Goal: Information Seeking & Learning: Check status

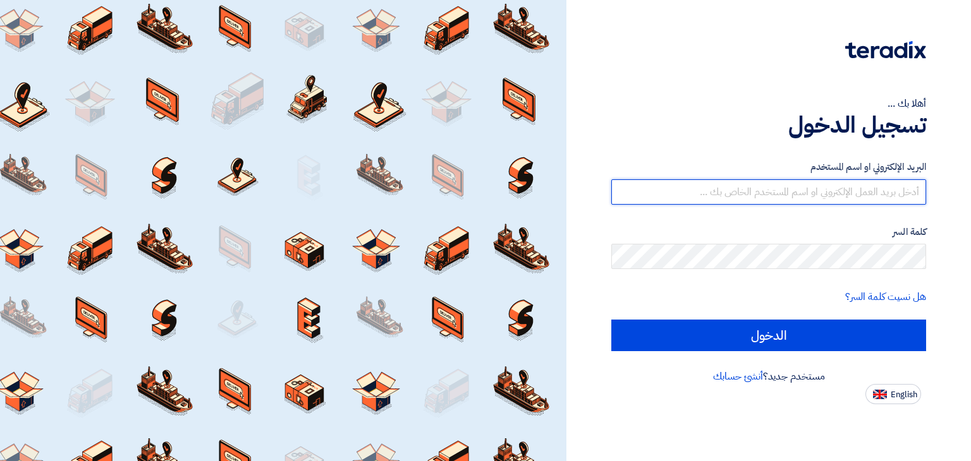
click at [763, 195] on input "text" at bounding box center [768, 191] width 315 height 25
type input "[EMAIL_ADDRESS][DOMAIN_NAME]"
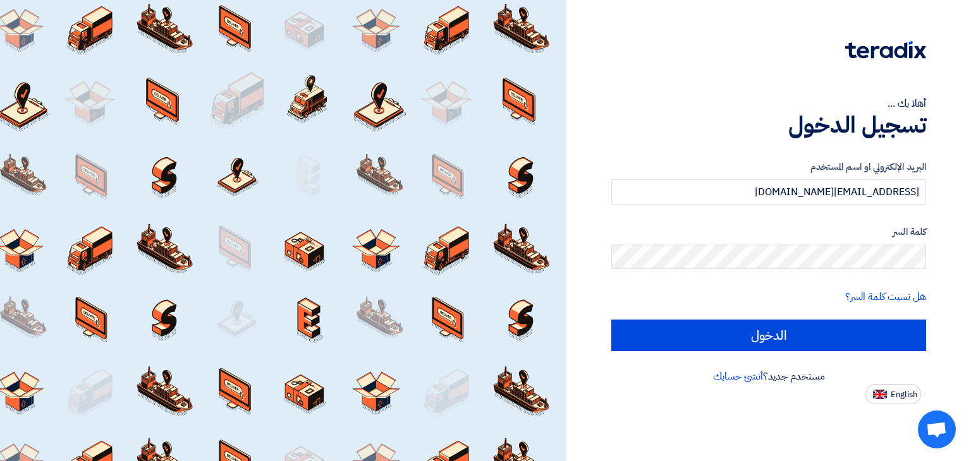
click at [611, 320] on input "الدخول" at bounding box center [768, 336] width 315 height 32
type input "Sign in"
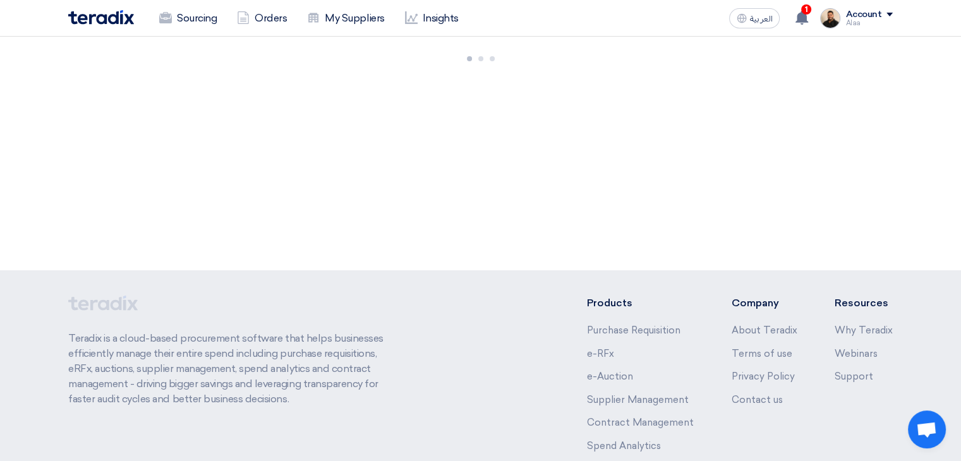
click at [818, 6] on app-header-notification-menu "1 You have a new offer for '6000022231' request with total price '168469.25' 3 …" at bounding box center [802, 18] width 35 height 25
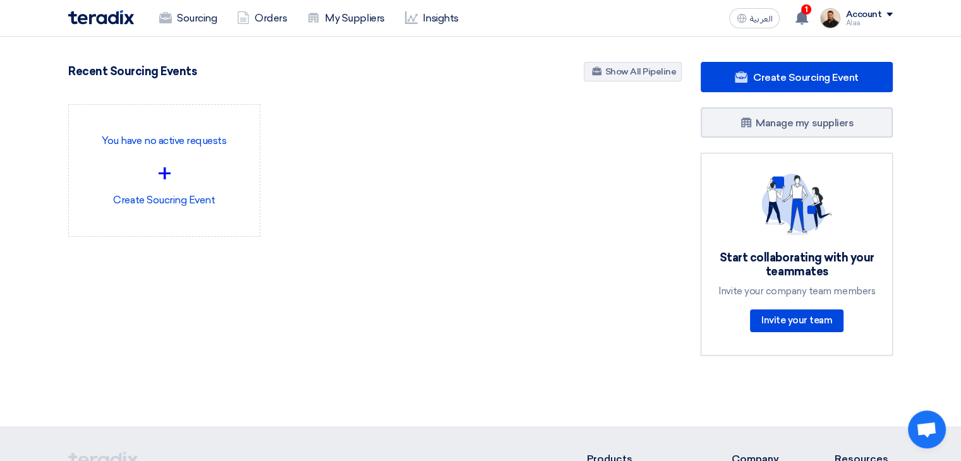
click at [796, 31] on div "Sourcing Orders My Suppliers Insights العربية ع 1 You have a new offer for '600…" at bounding box center [481, 18] width 844 height 36
click at [804, 17] on use at bounding box center [802, 18] width 13 height 14
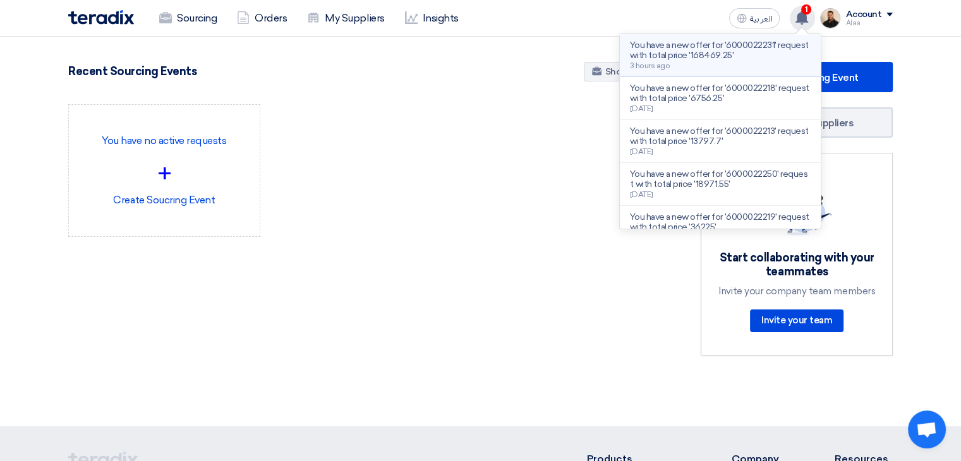
click at [752, 58] on p "You have a new offer for '6000022231' request with total price '168469.25'" at bounding box center [720, 50] width 181 height 20
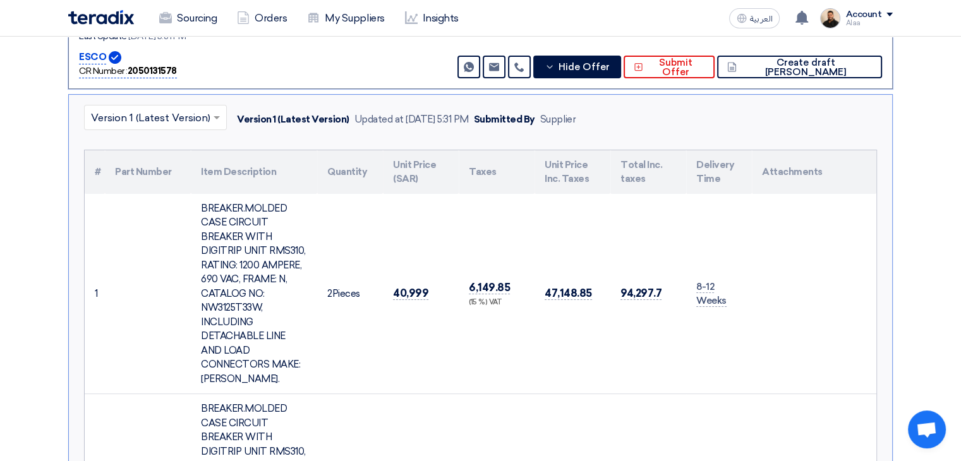
scroll to position [261, 0]
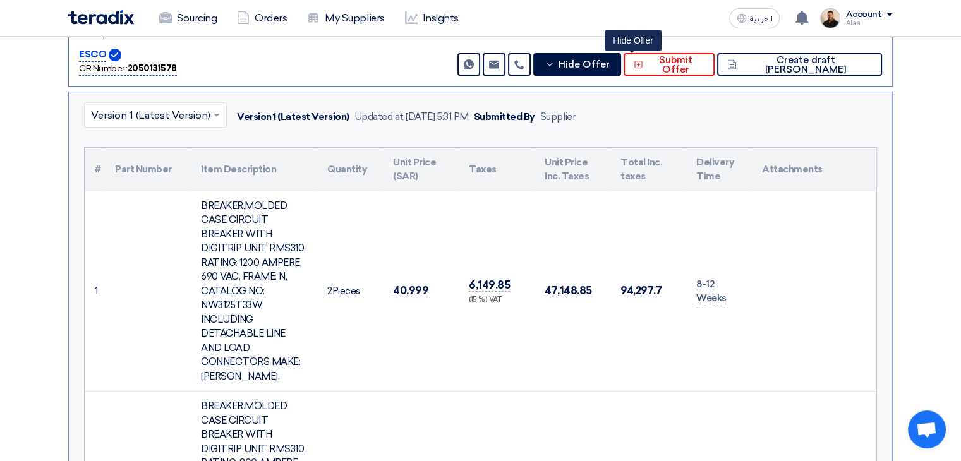
click at [632, 49] on div "SAR 168,469.25 Send Message Send Message" at bounding box center [668, 44] width 427 height 64
click at [609, 64] on span "Hide Offer" at bounding box center [583, 64] width 51 height 9
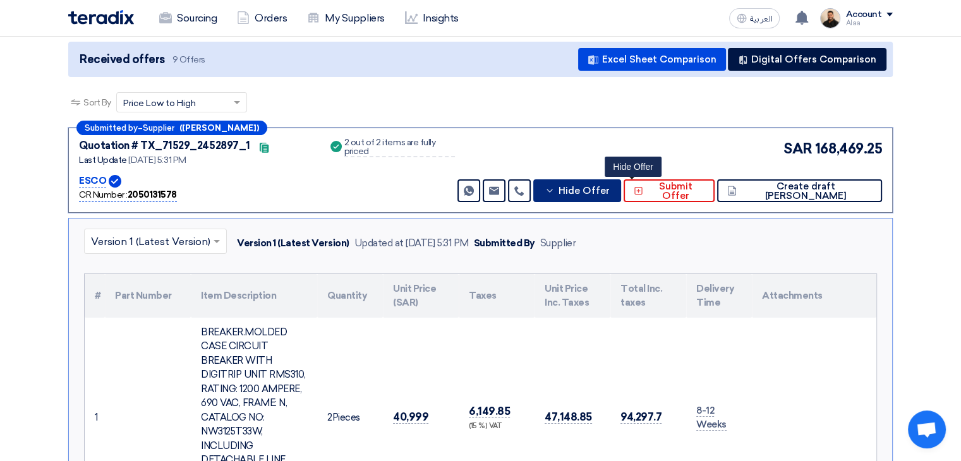
click at [609, 190] on span "Hide Offer" at bounding box center [583, 190] width 51 height 9
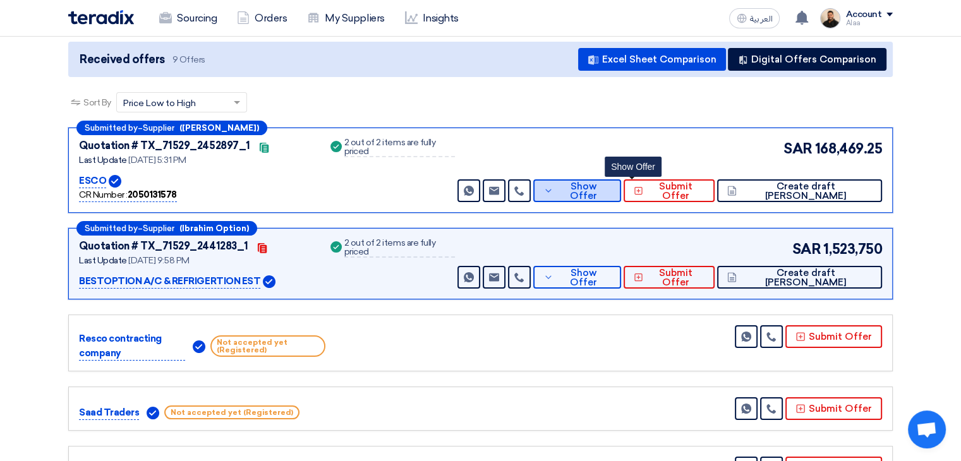
click at [612, 187] on span "Show Offer" at bounding box center [584, 191] width 55 height 19
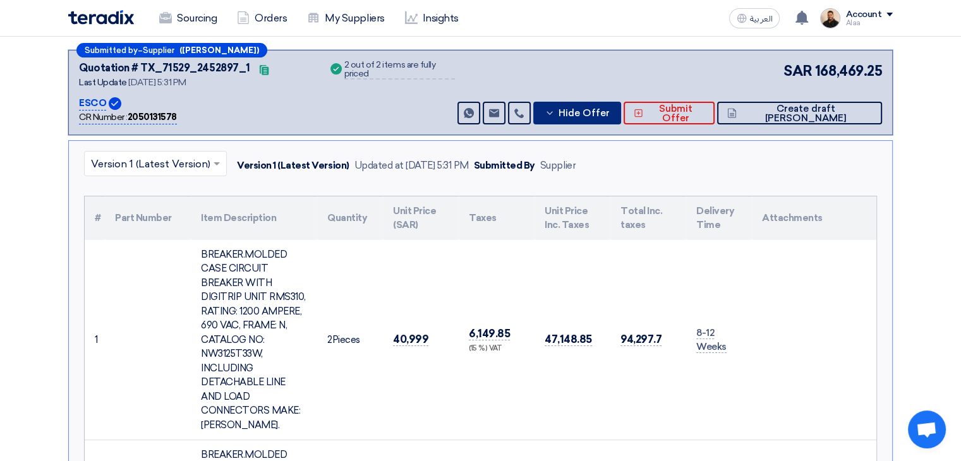
scroll to position [198, 0]
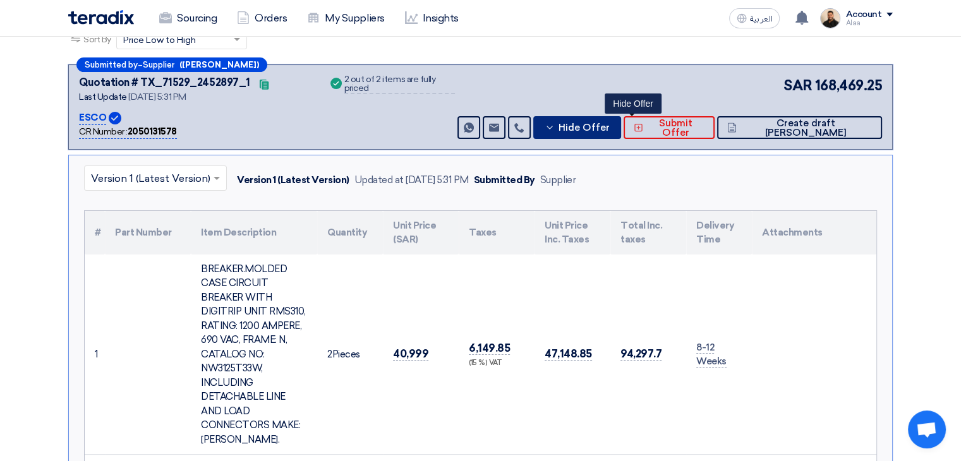
click at [609, 131] on span "Hide Offer" at bounding box center [583, 127] width 51 height 9
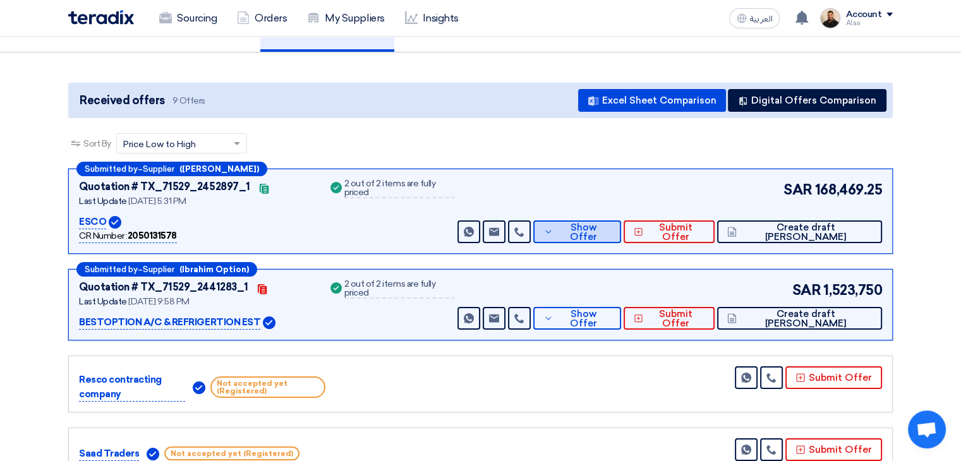
scroll to position [71, 0]
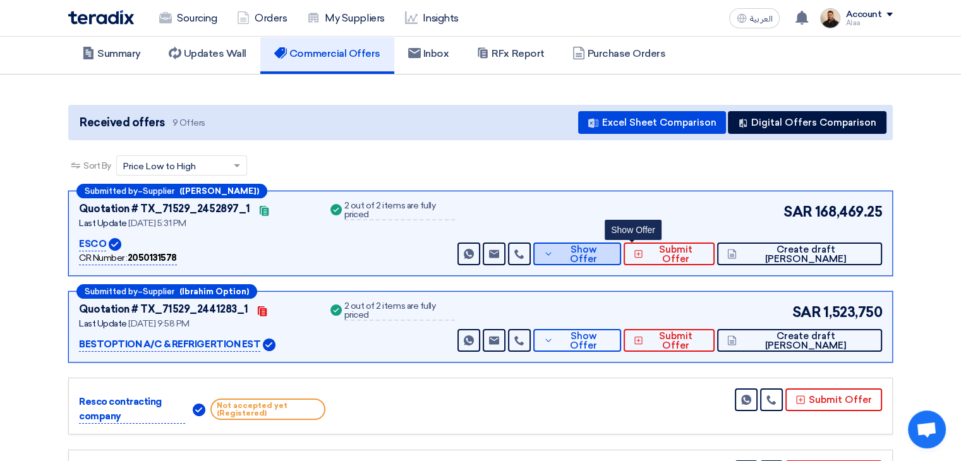
click at [612, 250] on span "Show Offer" at bounding box center [584, 254] width 55 height 19
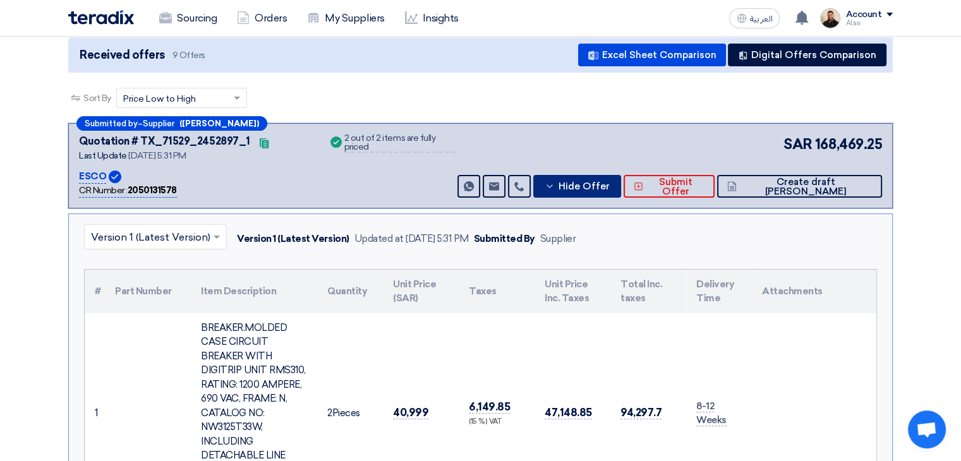
scroll to position [8, 0]
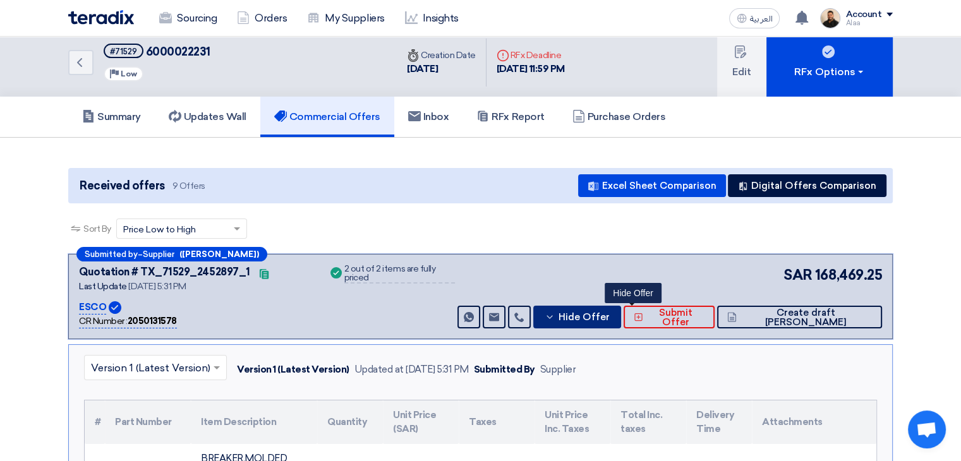
click at [609, 314] on span "Hide Offer" at bounding box center [583, 317] width 51 height 9
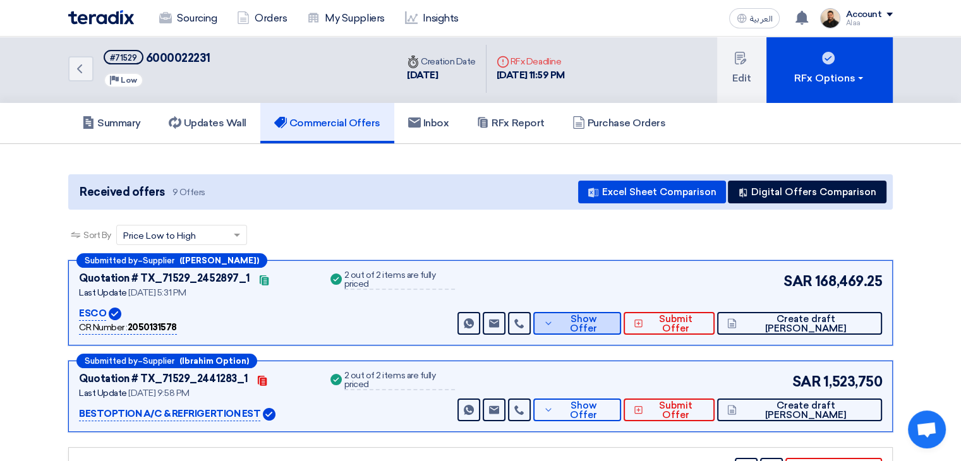
scroll to position [0, 0]
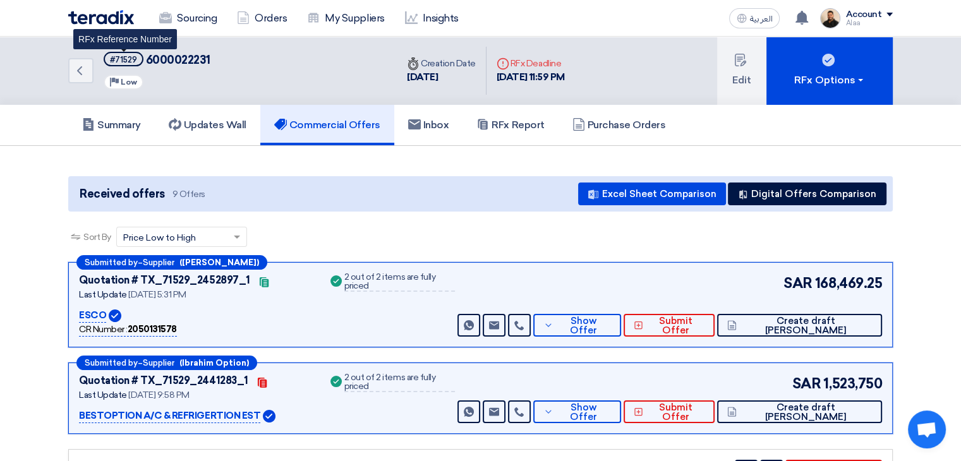
click at [128, 60] on div "#71529" at bounding box center [123, 60] width 27 height 8
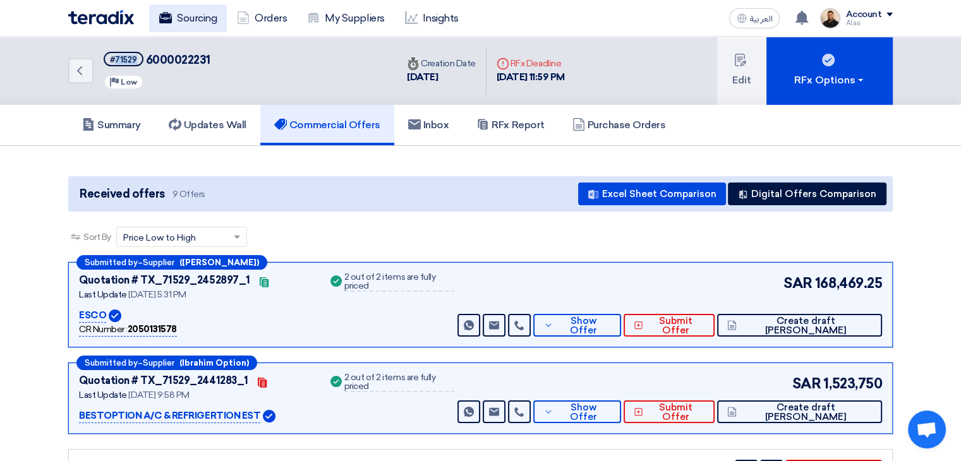
click at [192, 12] on link "Sourcing" at bounding box center [188, 18] width 78 height 28
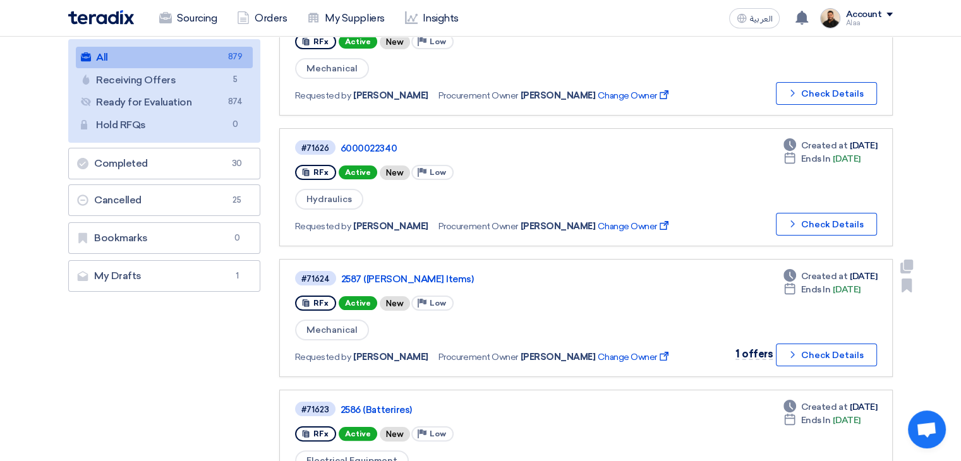
scroll to position [190, 0]
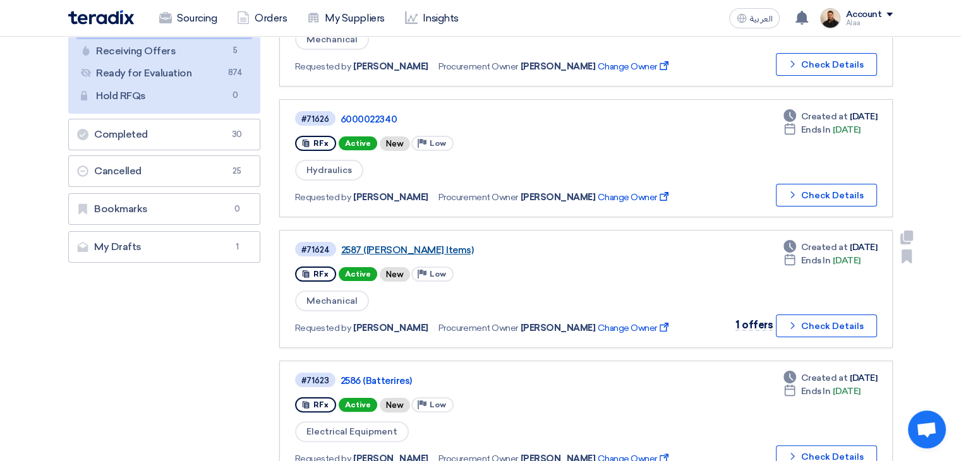
click at [395, 245] on link "2587 ([PERSON_NAME] Items)" at bounding box center [499, 250] width 316 height 11
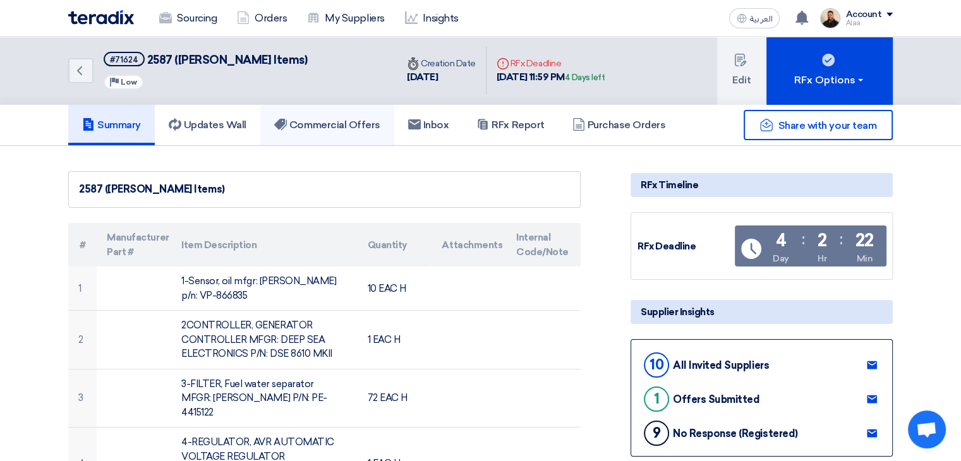
click at [369, 126] on h5 "Commercial Offers" at bounding box center [327, 125] width 106 height 13
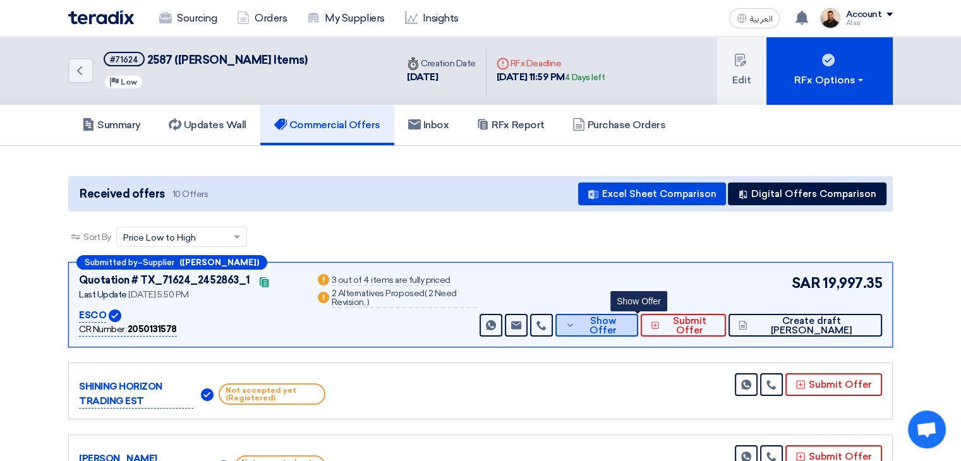
click at [628, 322] on span "Show Offer" at bounding box center [603, 326] width 50 height 19
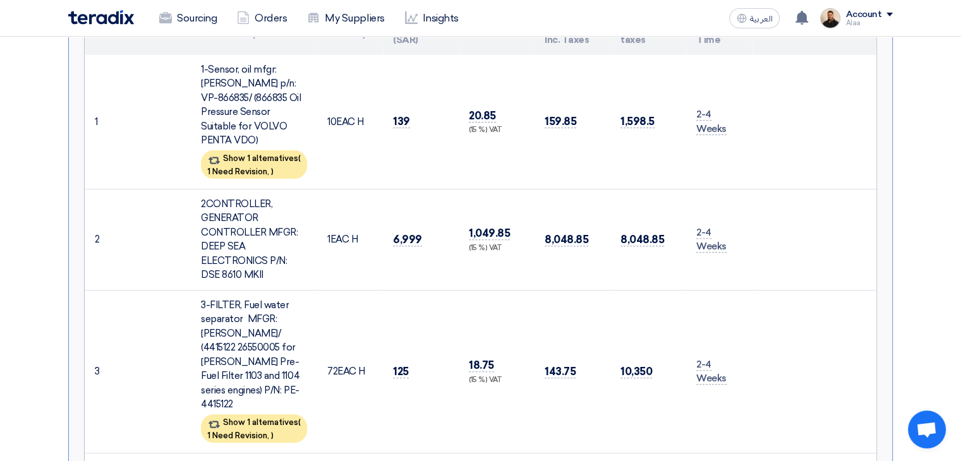
scroll to position [379, 0]
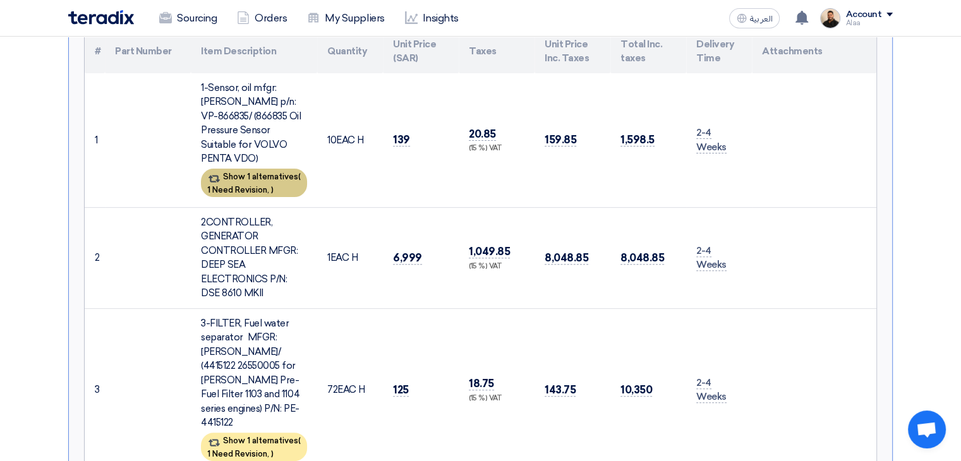
click at [269, 185] on span "1 Need Revision," at bounding box center [238, 189] width 62 height 9
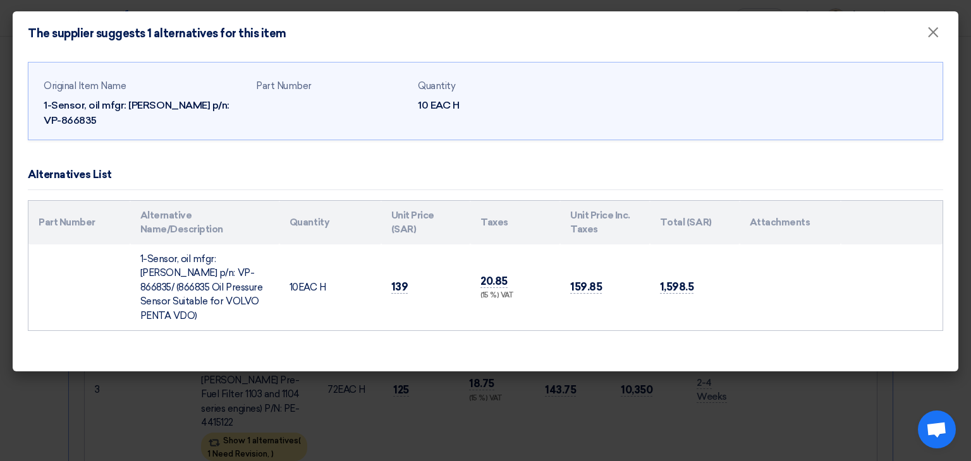
click at [190, 263] on td "1-Sensor, oil mfgr: [PERSON_NAME] p/n: VP-866835/ (866835 Oil Pressure Sensor S…" at bounding box center [204, 288] width 149 height 87
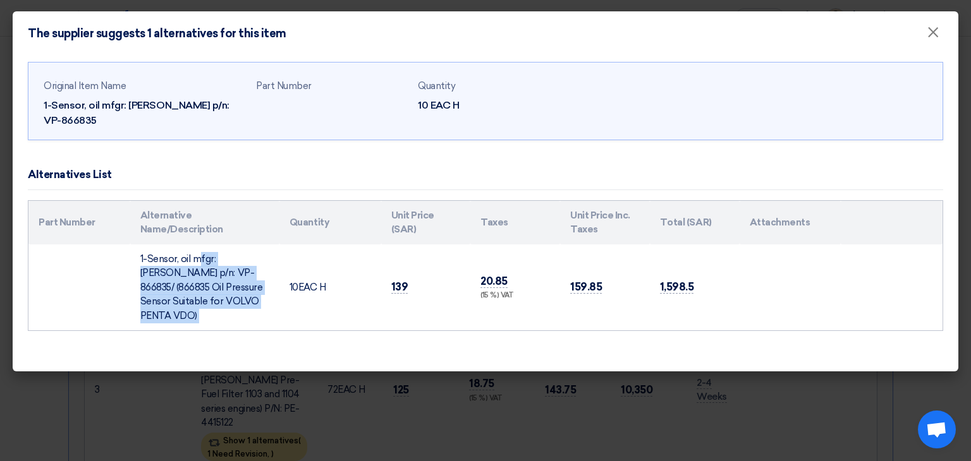
click at [190, 263] on td "1-Sensor, oil mfgr: [PERSON_NAME] p/n: VP-866835/ (866835 Oil Pressure Sensor S…" at bounding box center [204, 288] width 149 height 87
click at [248, 291] on td "1-Sensor, oil mfgr: [PERSON_NAME] p/n: VP-866835/ (866835 Oil Pressure Sensor S…" at bounding box center [204, 288] width 149 height 87
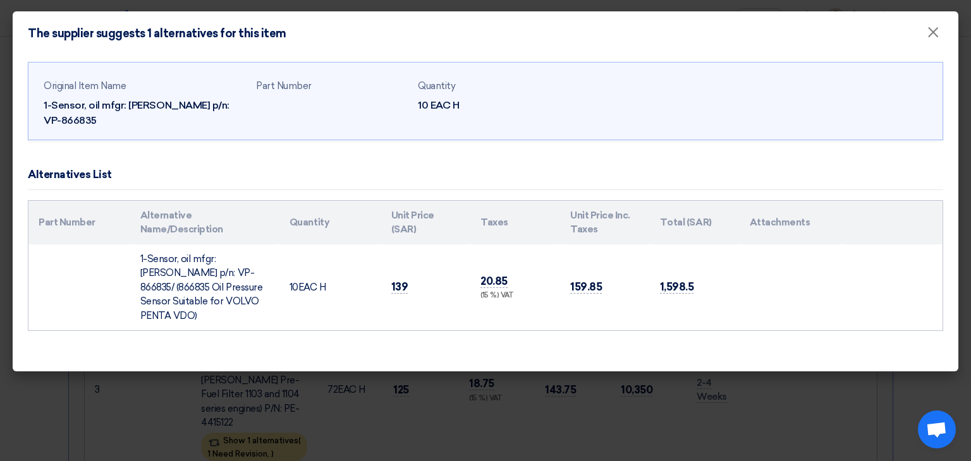
click at [212, 96] on div "Original Item Name 1-Sensor, oil mfgr: [PERSON_NAME] p/n: VP-866835" at bounding box center [145, 104] width 202 height 50
click at [206, 102] on div "1-Sensor, oil mfgr: [PERSON_NAME] p/n: VP-866835" at bounding box center [145, 113] width 202 height 30
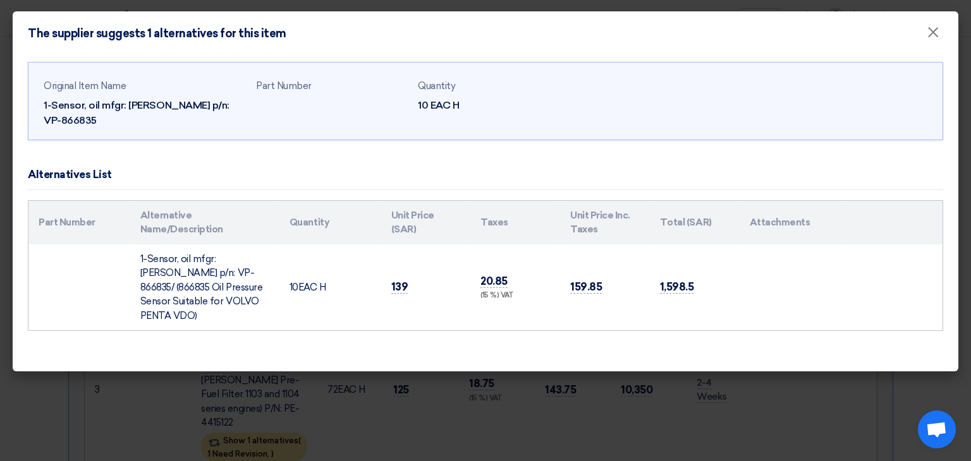
click at [398, 410] on modal-container "The supplier suggests 1 alternatives for this item × Original Item Name 1-Senso…" at bounding box center [485, 230] width 971 height 461
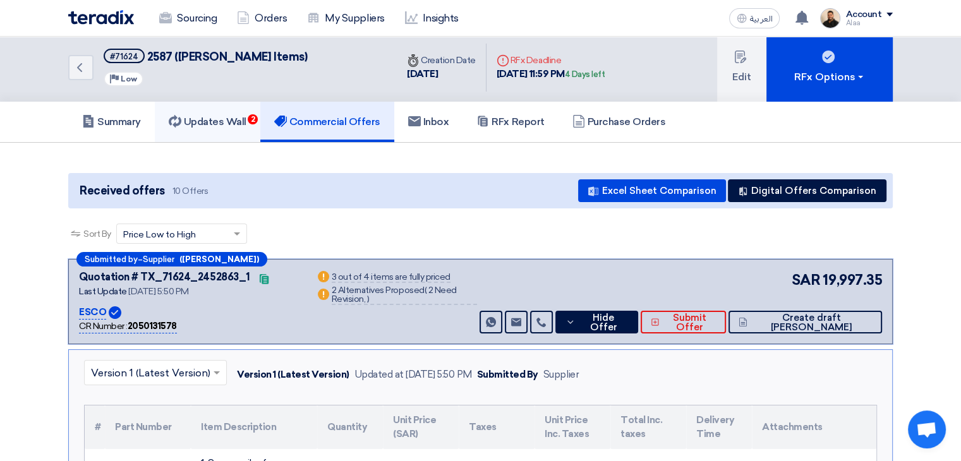
scroll to position [0, 0]
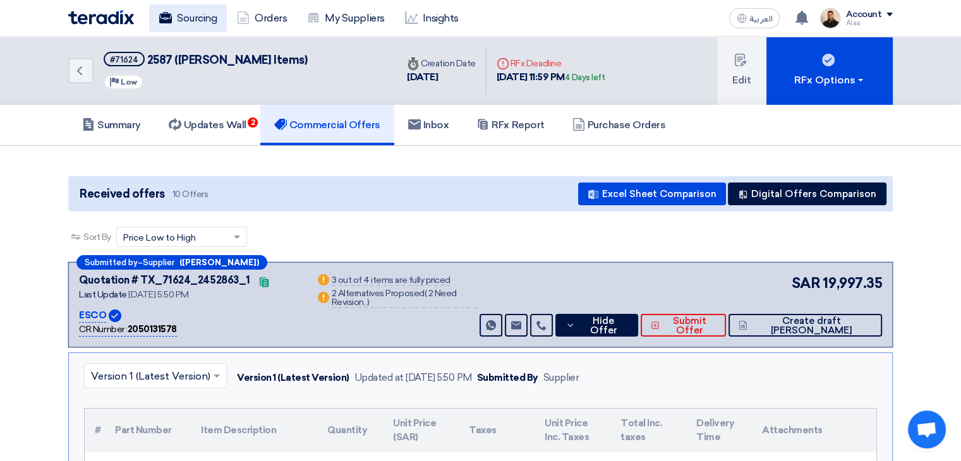
click at [186, 15] on link "Sourcing" at bounding box center [188, 18] width 78 height 28
